Goal: Task Accomplishment & Management: Manage account settings

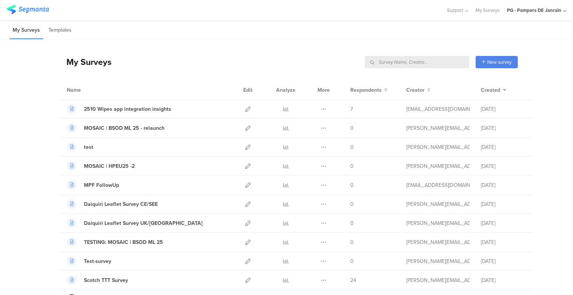
click at [570, 9] on div "Support Help Center Live Chat My Surveys PG - Pampers DE Janrain ACCOUNTS PG - …" at bounding box center [286, 10] width 573 height 21
click at [566, 9] on icon at bounding box center [564, 11] width 3 height 6
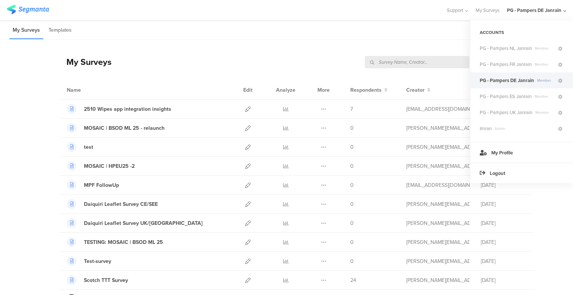
click at [401, 67] on input "text" at bounding box center [417, 62] width 104 height 12
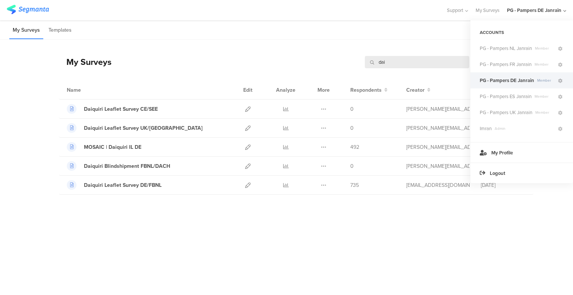
type input "dai"
click at [384, 37] on div "My Surveys Templates" at bounding box center [286, 30] width 573 height 19
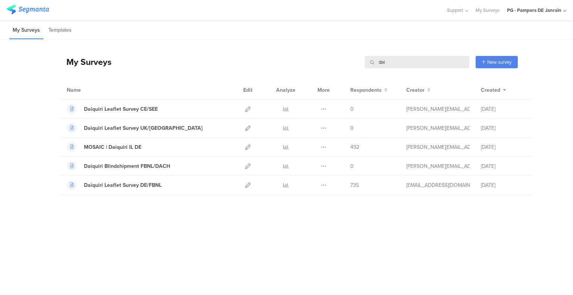
click at [560, 5] on div "PG - Pampers DE Janrain" at bounding box center [536, 10] width 59 height 21
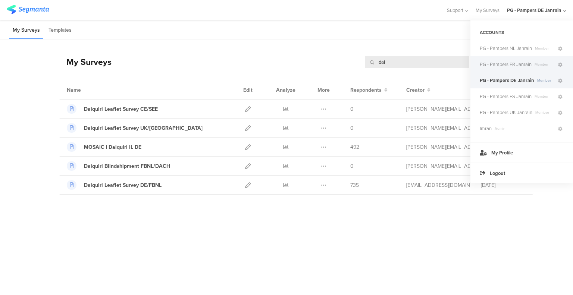
click at [508, 68] on div "PG - Pampers FR Janrain Member" at bounding box center [521, 64] width 103 height 16
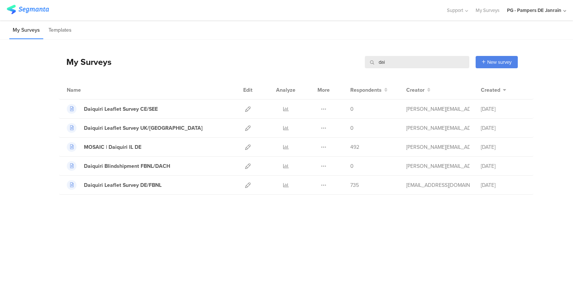
click at [560, 10] on div "PG - Pampers DE Janrain" at bounding box center [534, 10] width 54 height 7
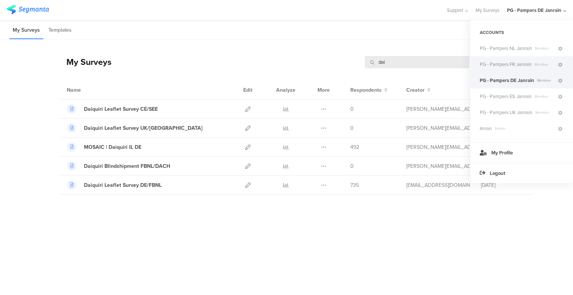
click at [512, 62] on span "PG - Pampers FR Janrain" at bounding box center [506, 64] width 52 height 7
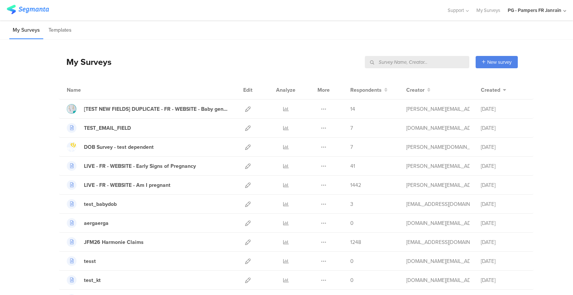
click at [448, 62] on input "text" at bounding box center [417, 62] width 104 height 12
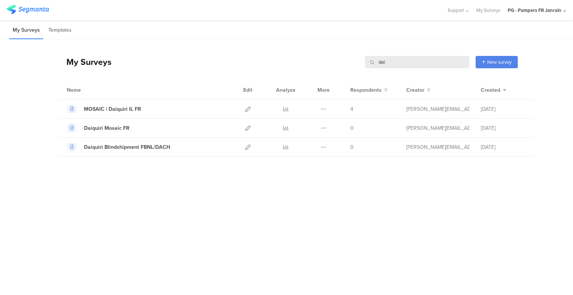
type input "dai"
click at [564, 11] on icon at bounding box center [564, 11] width 3 height 6
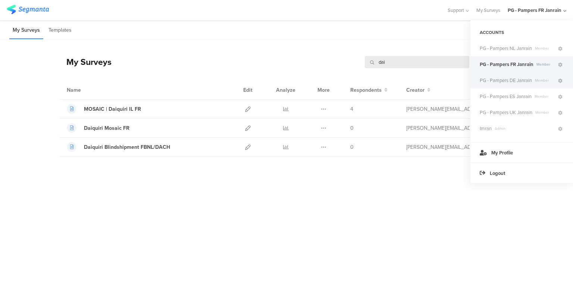
click at [519, 79] on span "PG - Pampers DE Janrain" at bounding box center [506, 80] width 52 height 7
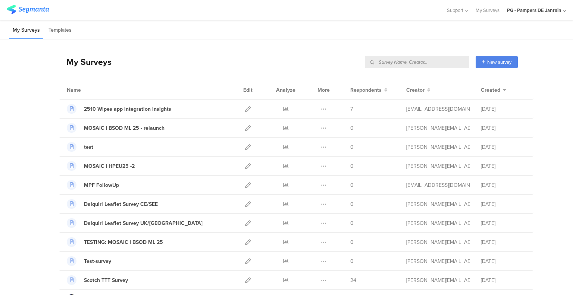
click at [435, 64] on input "text" at bounding box center [417, 62] width 104 height 12
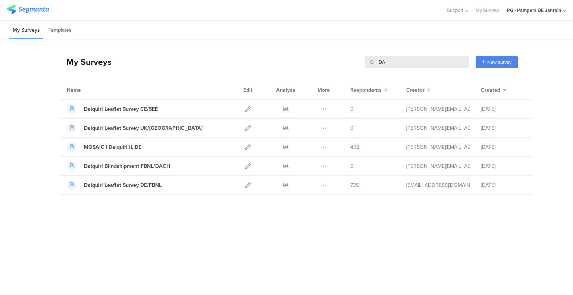
drag, startPoint x: 392, startPoint y: 63, endPoint x: 363, endPoint y: 63, distance: 29.5
click at [363, 63] on div "My Surveys DAI DAI New survey Start from scratch Choose from templates" at bounding box center [288, 62] width 459 height 30
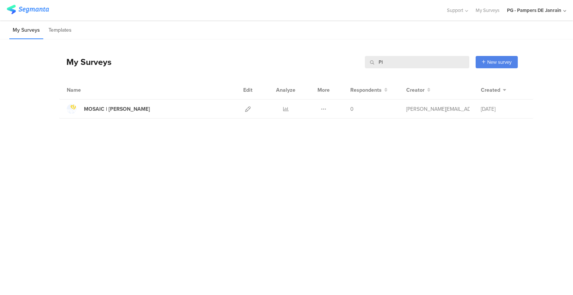
type input "P"
type input "DAI"
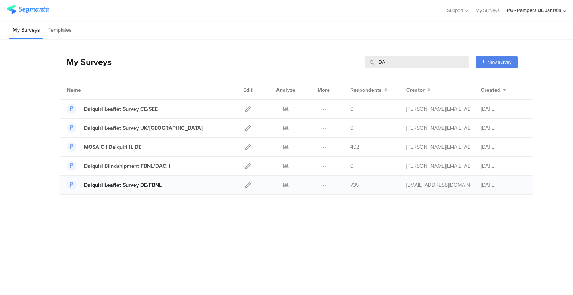
click at [134, 183] on div "Daiquiri Leaflet Survey DE/FBNL" at bounding box center [123, 185] width 78 height 8
click at [248, 184] on icon at bounding box center [248, 185] width 6 height 6
click at [287, 186] on icon at bounding box center [286, 185] width 6 height 6
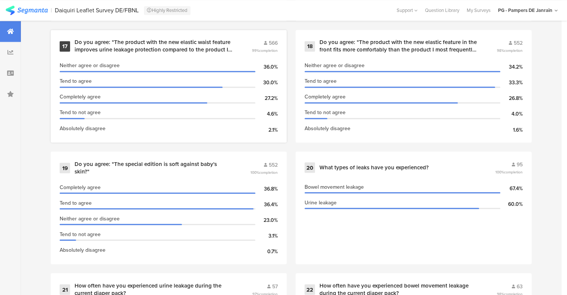
scroll to position [1380, 0]
